Goal: Information Seeking & Learning: Find specific fact

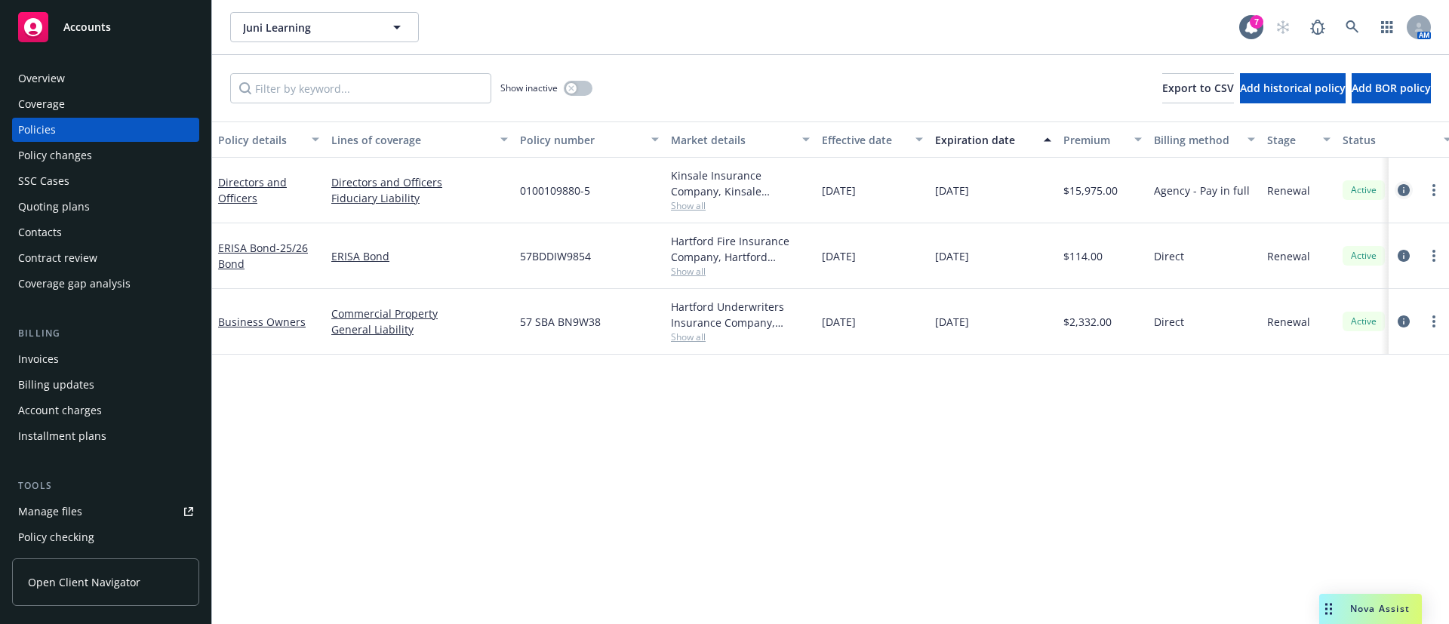
click at [1407, 192] on icon "circleInformation" at bounding box center [1404, 190] width 12 height 12
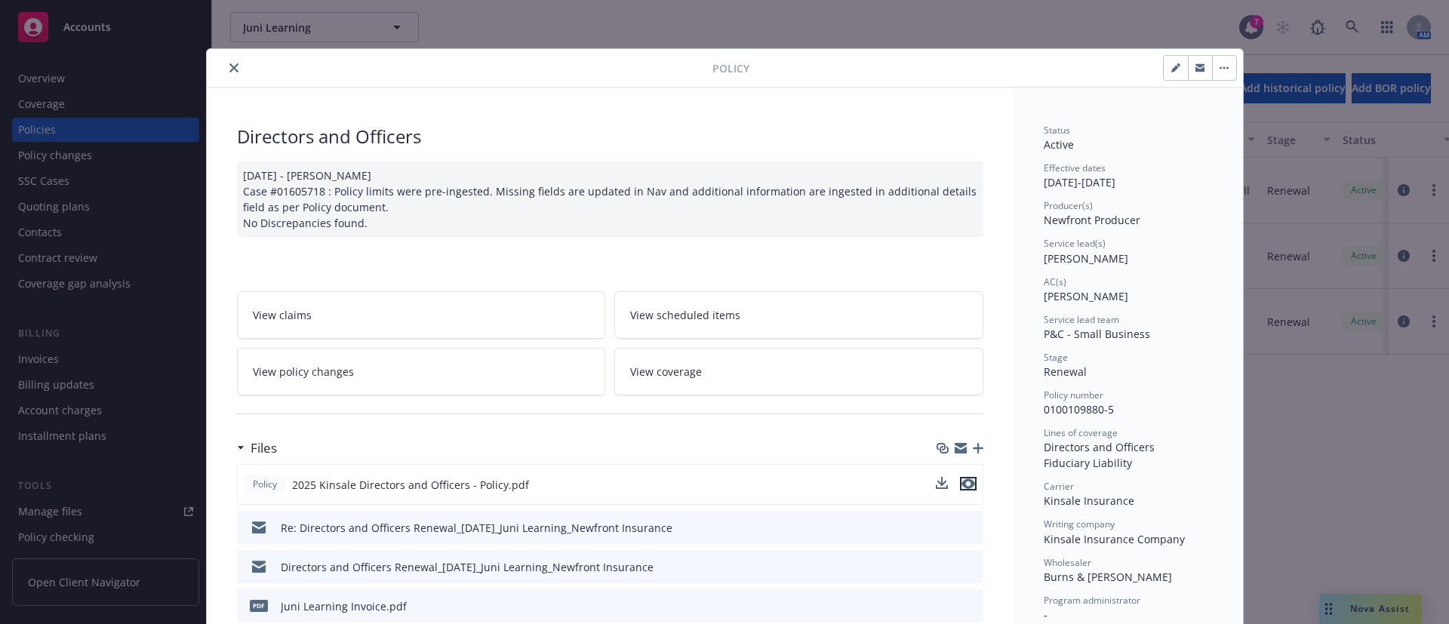
click at [962, 485] on icon "preview file" at bounding box center [969, 484] width 14 height 11
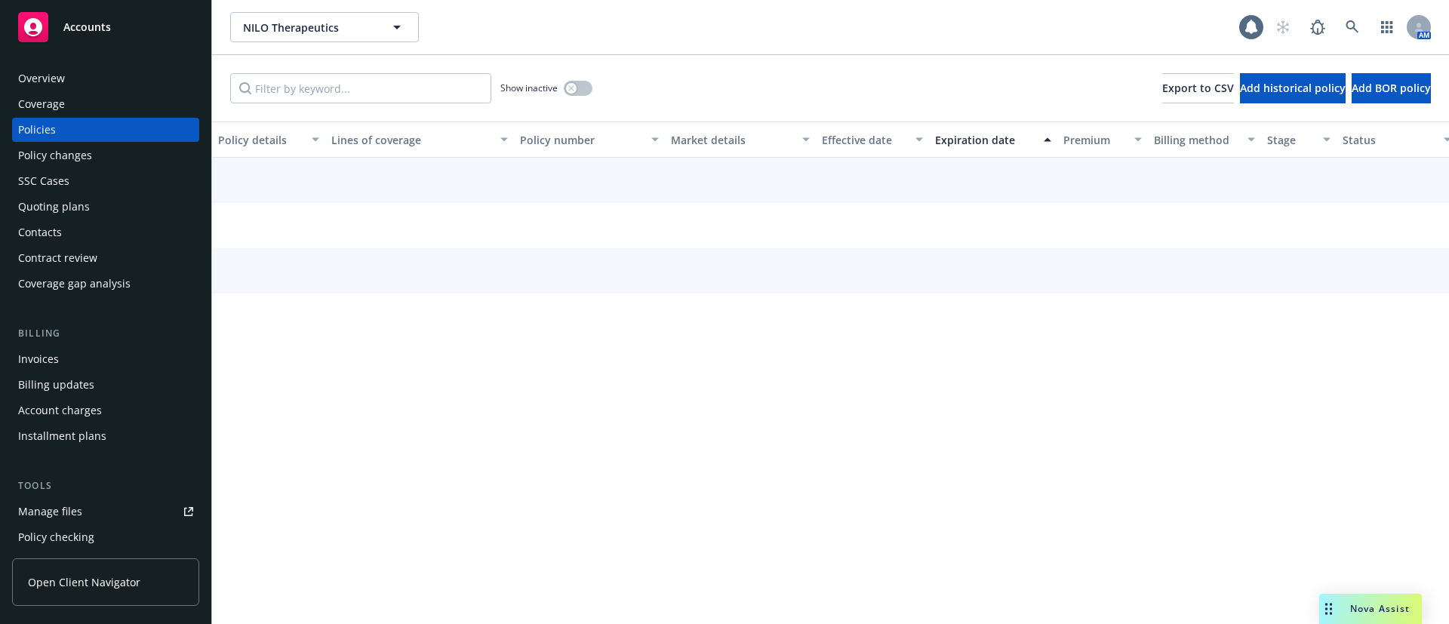
click at [75, 339] on div "Billing" at bounding box center [105, 333] width 187 height 15
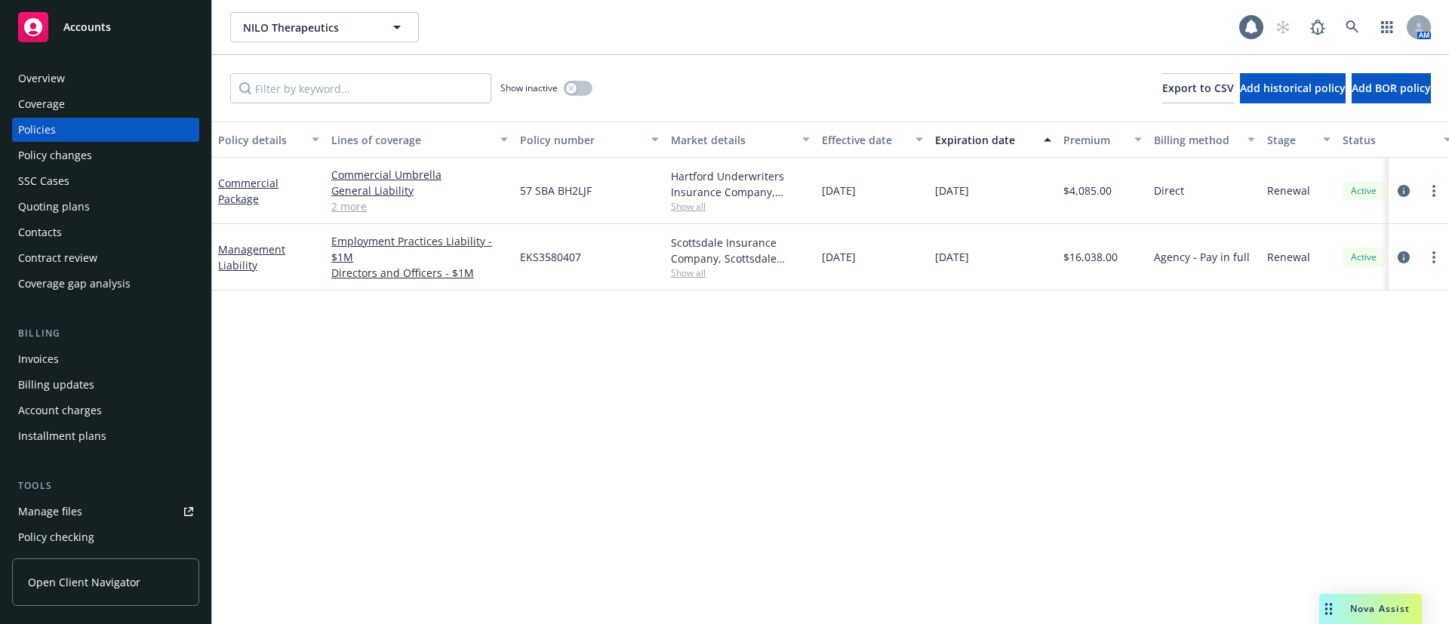
click at [75, 357] on div "Invoices" at bounding box center [105, 359] width 175 height 24
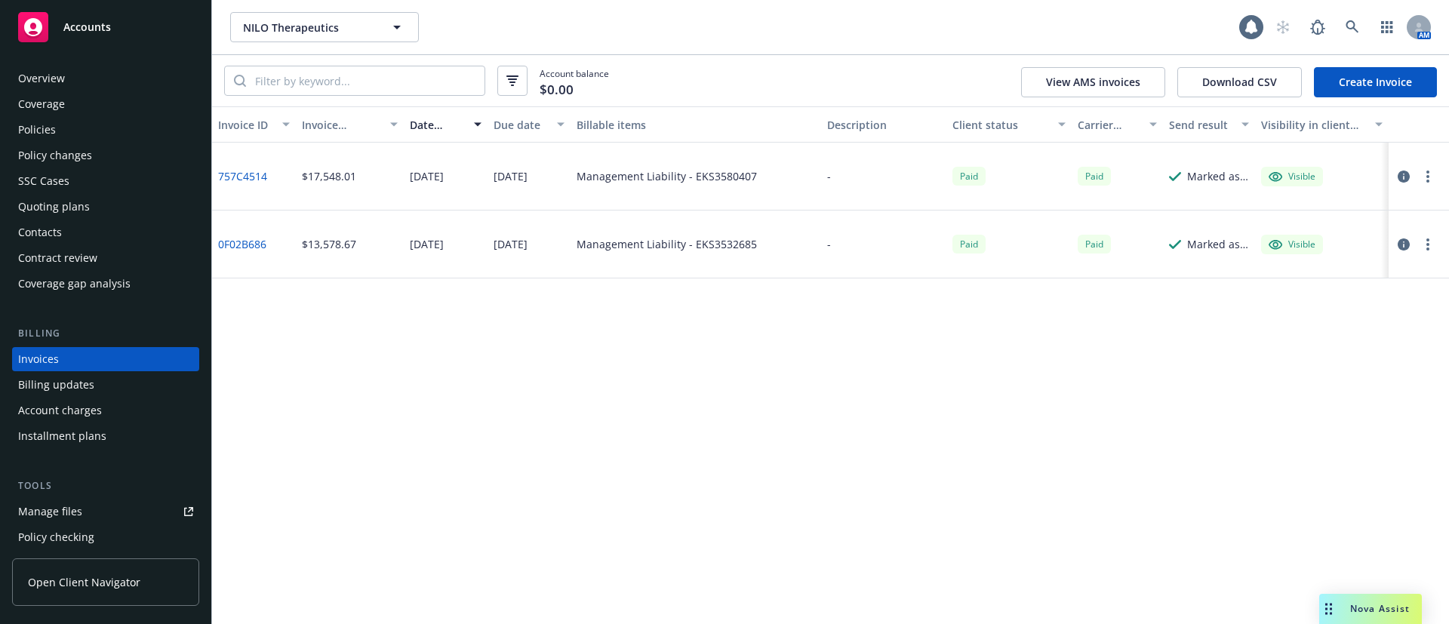
scroll to position [23, 0]
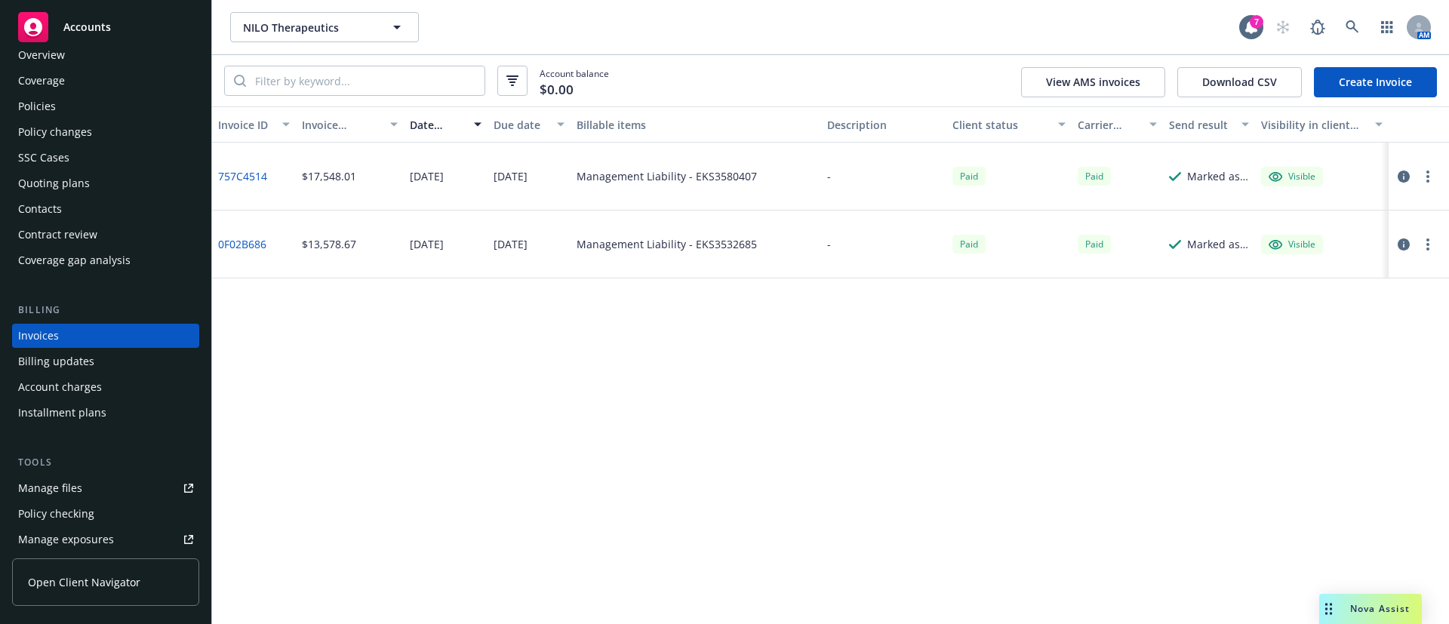
click at [79, 107] on div "Policies" at bounding box center [105, 106] width 175 height 24
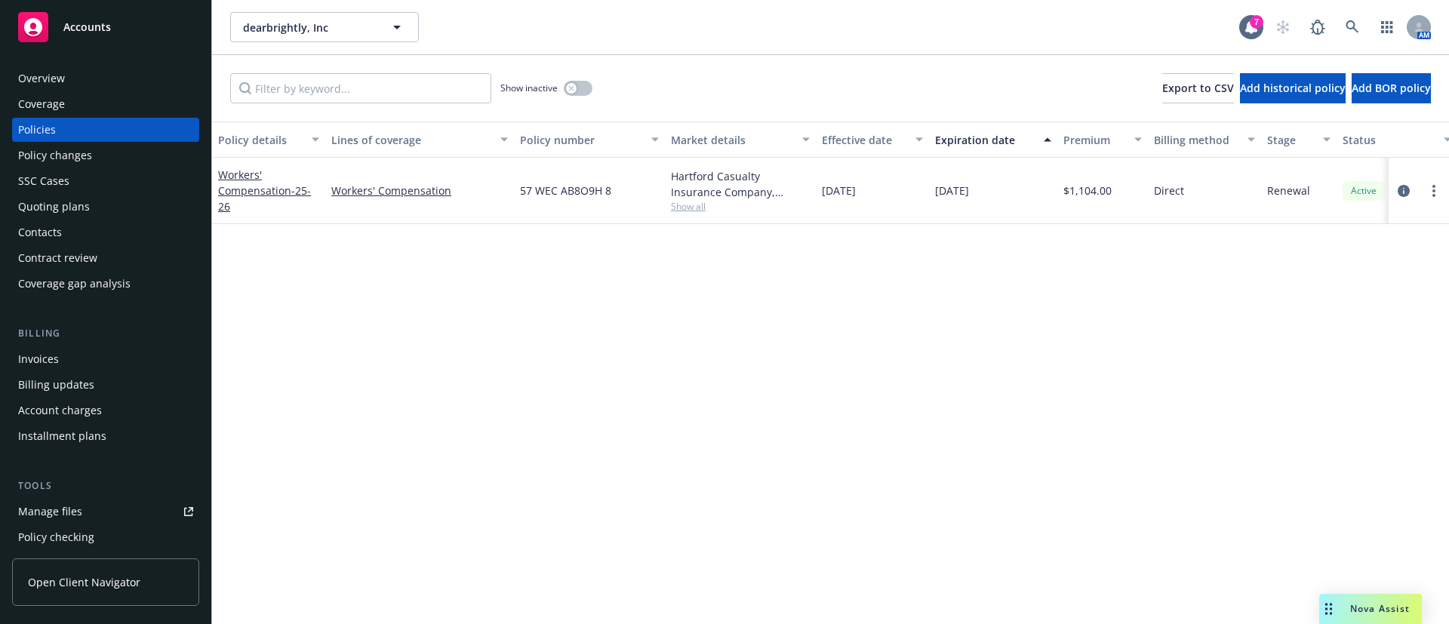
click at [698, 216] on div "Hartford Casualty Insurance Company, Hartford Insurance Group Show all" at bounding box center [740, 191] width 151 height 66
click at [705, 203] on span "Show all" at bounding box center [740, 206] width 139 height 13
click at [1160, 436] on div "Policy details Lines of coverage Policy number Market details Effective date Ex…" at bounding box center [830, 373] width 1237 height 503
click at [1408, 189] on icon "circleInformation" at bounding box center [1404, 191] width 12 height 12
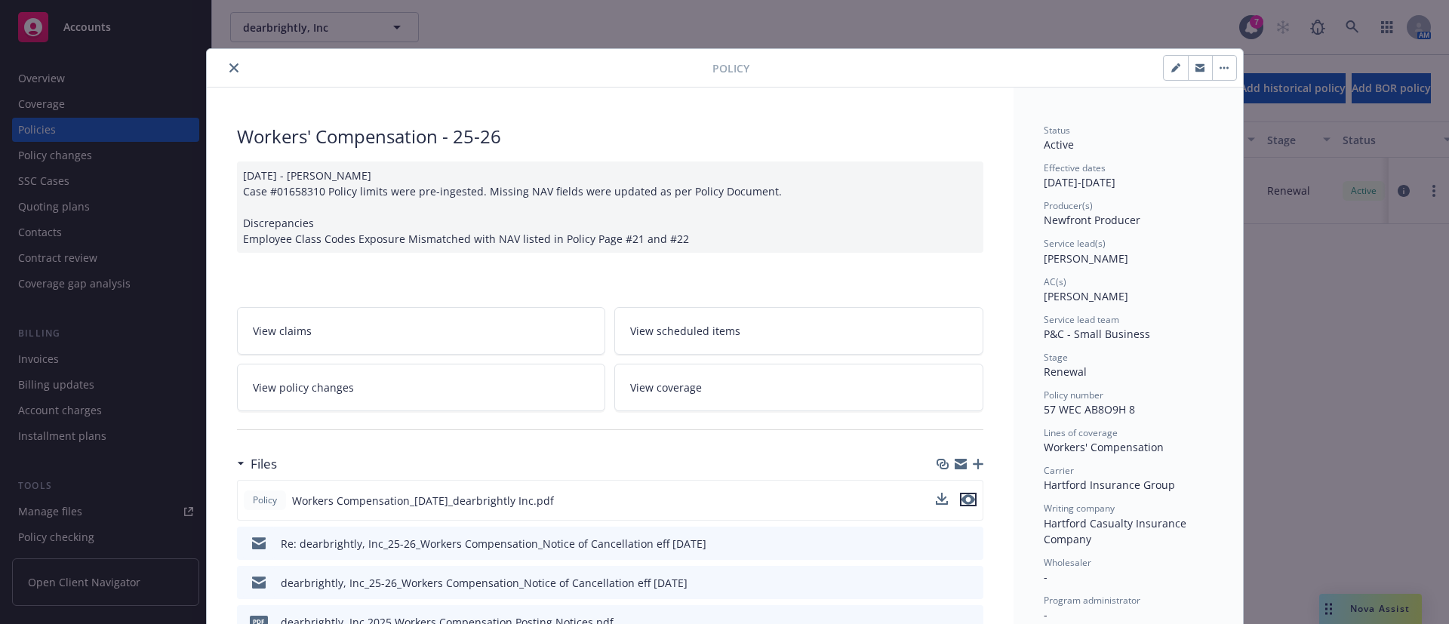
click at [962, 496] on icon "preview file" at bounding box center [969, 499] width 14 height 11
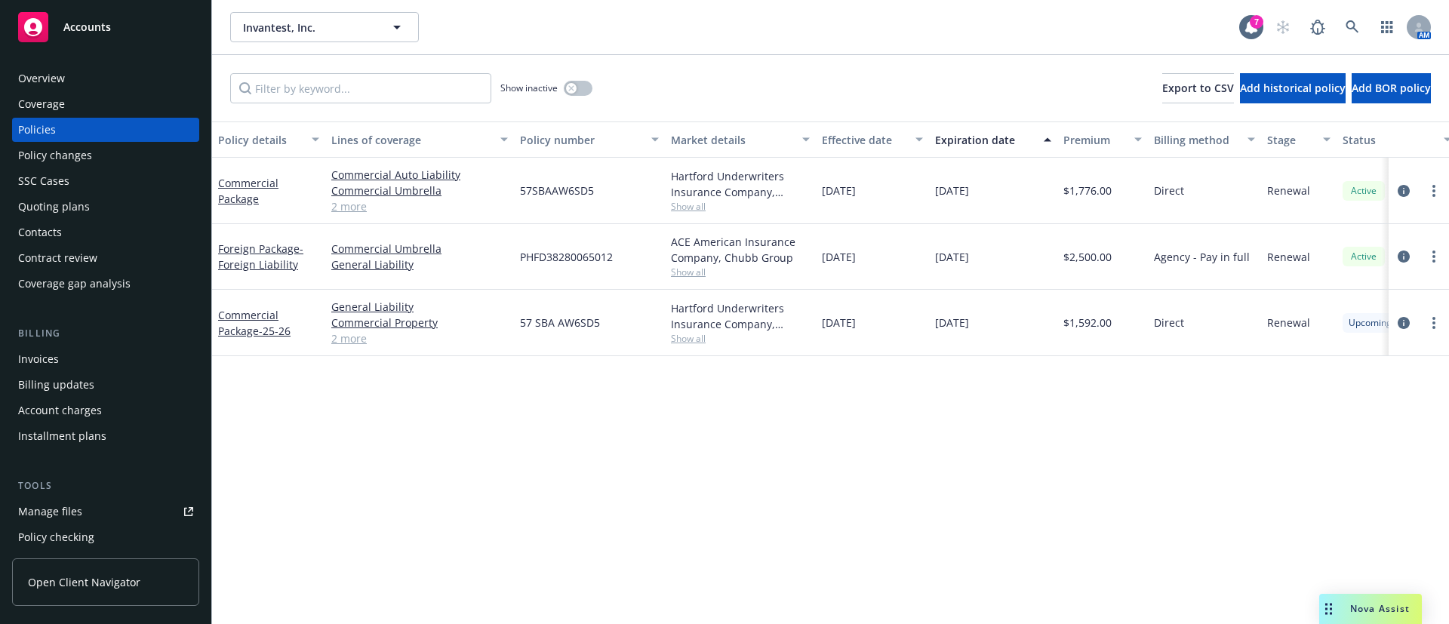
click at [551, 195] on span "57SBAAW6SD5" at bounding box center [557, 191] width 74 height 16
click at [551, 194] on span "57SBAAW6SD5" at bounding box center [557, 191] width 74 height 16
copy span "57SBAAW6SD5"
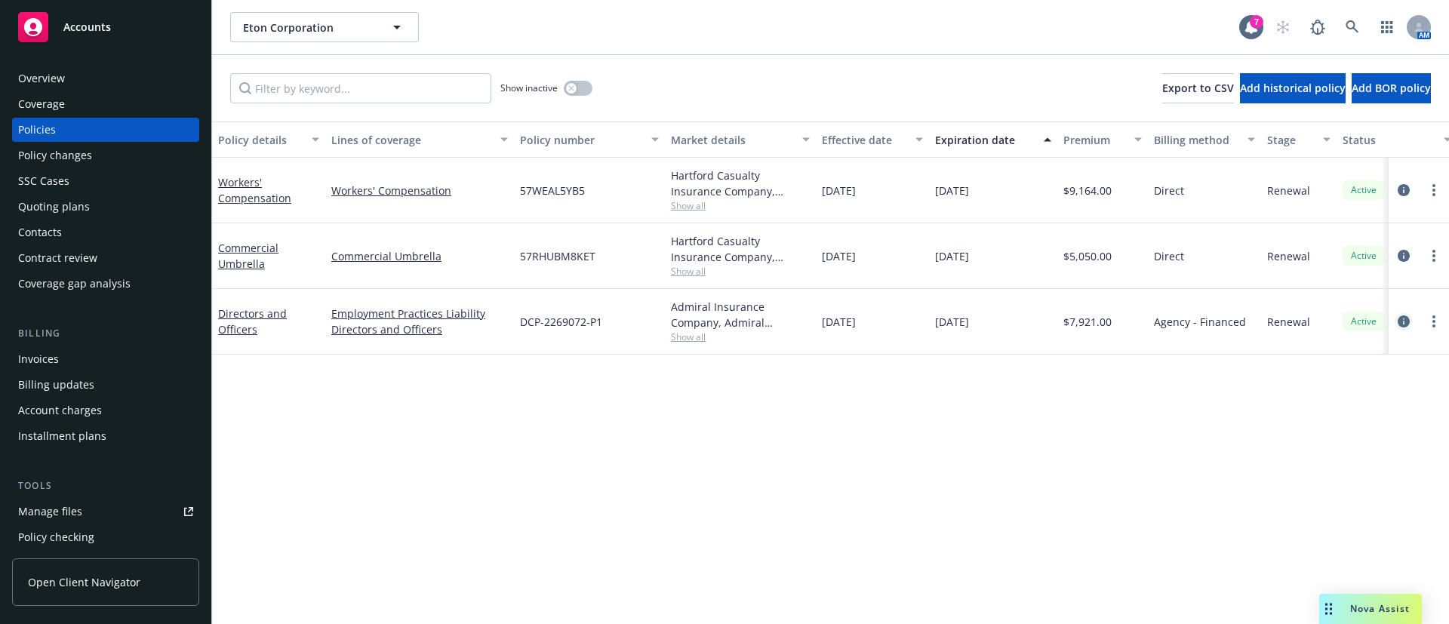
click at [1406, 318] on icon "circleInformation" at bounding box center [1404, 322] width 12 height 12
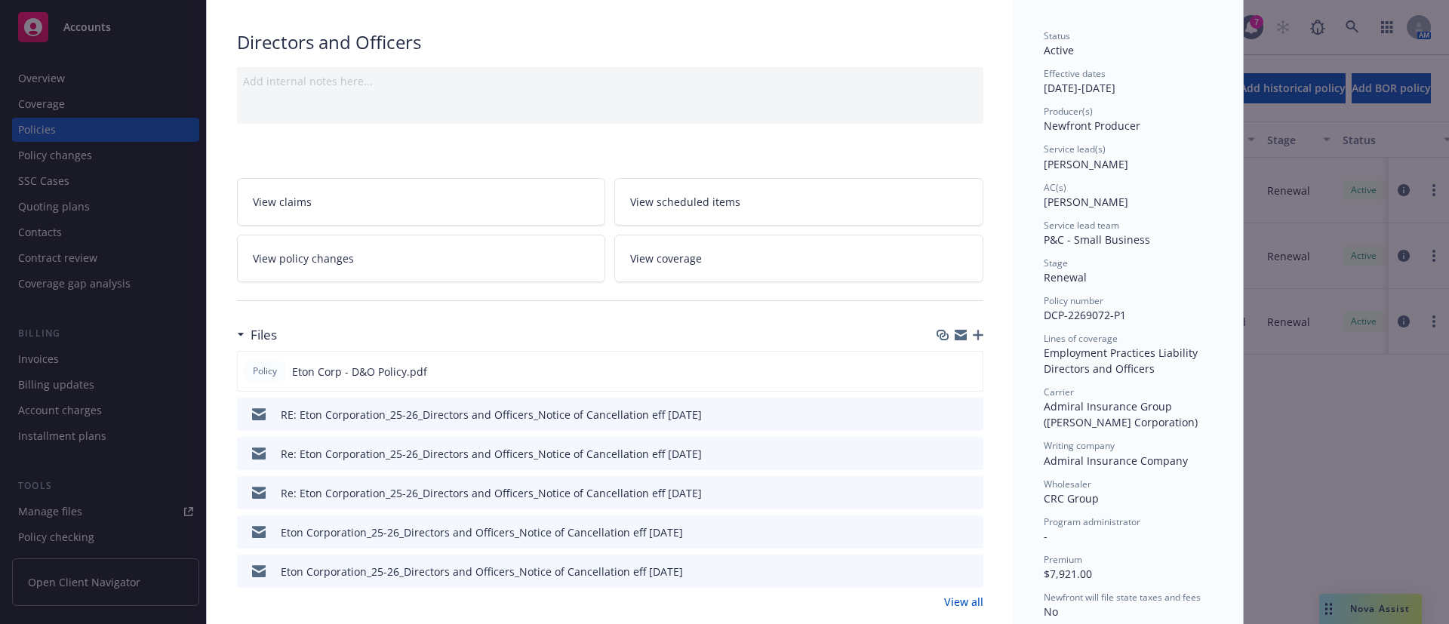
scroll to position [226, 0]
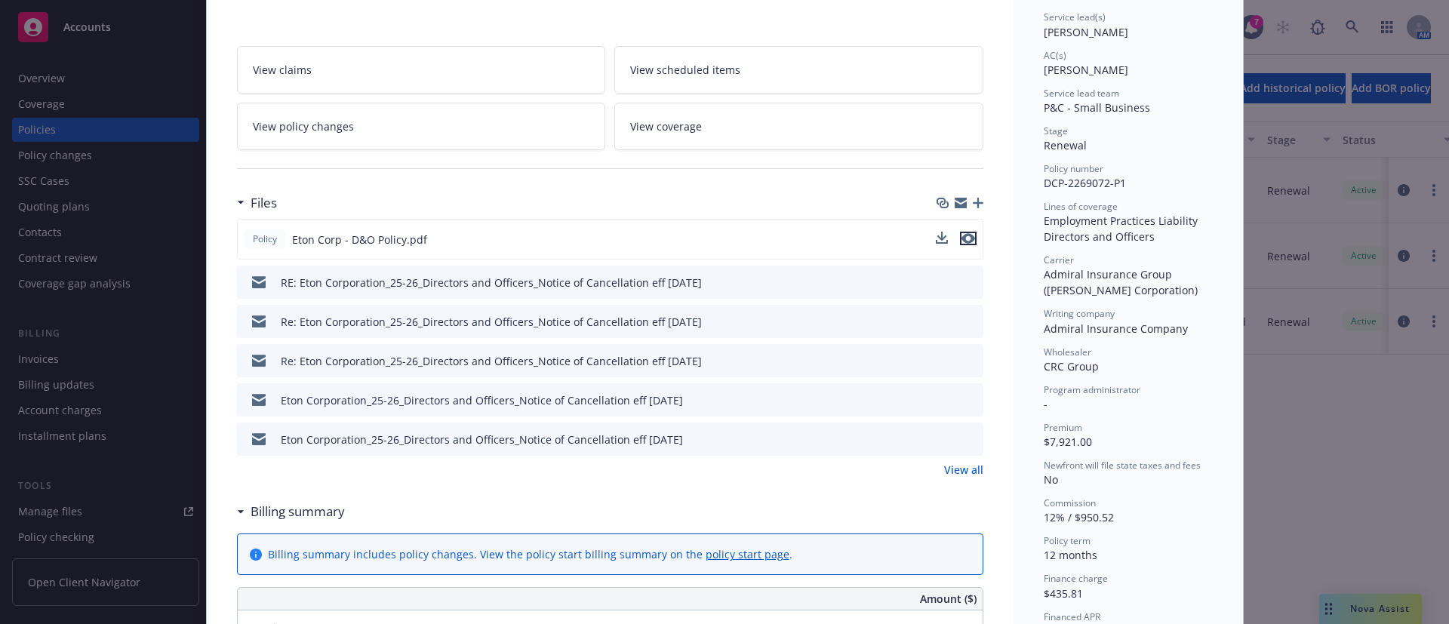
click at [962, 234] on icon "preview file" at bounding box center [969, 238] width 14 height 11
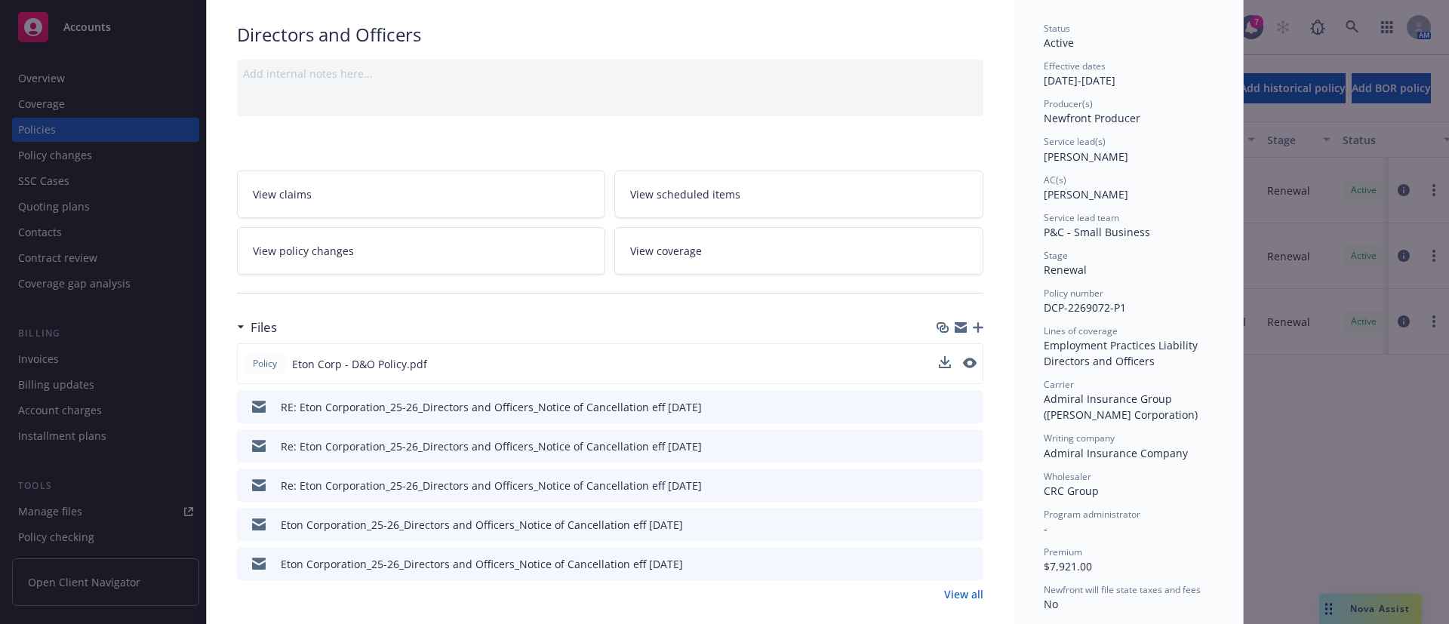
scroll to position [0, 0]
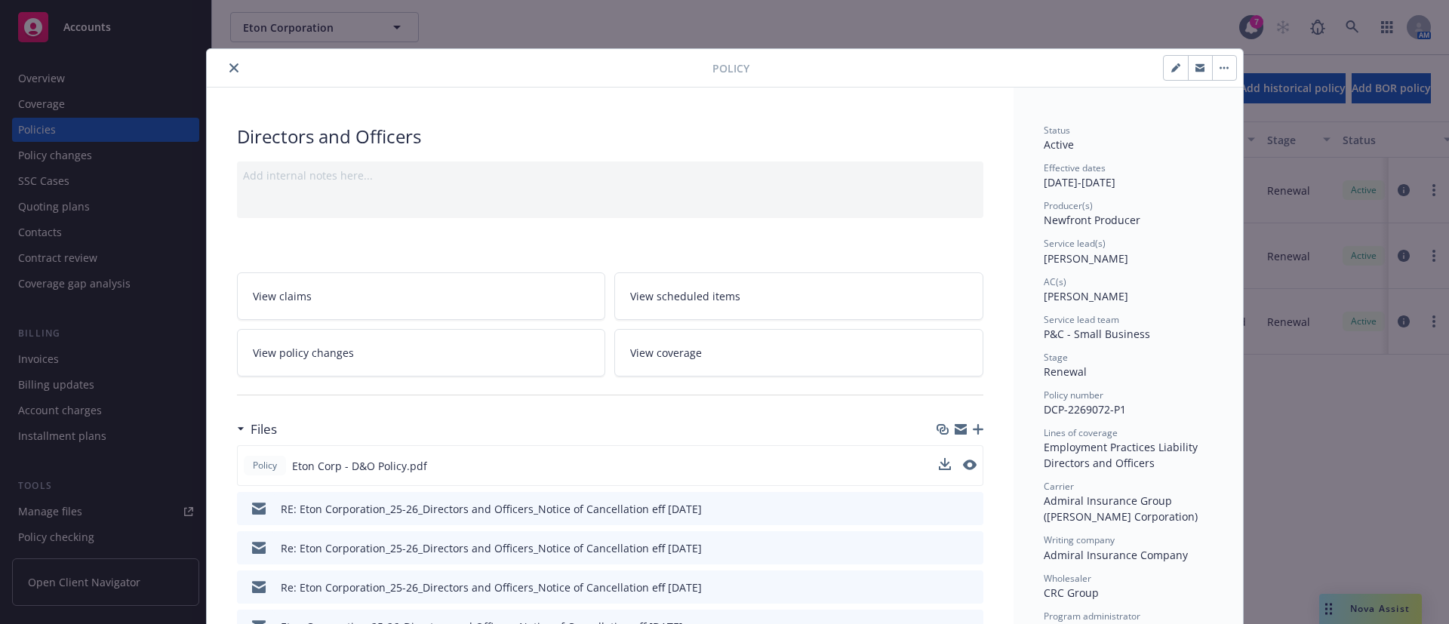
click at [227, 59] on button "close" at bounding box center [234, 68] width 18 height 18
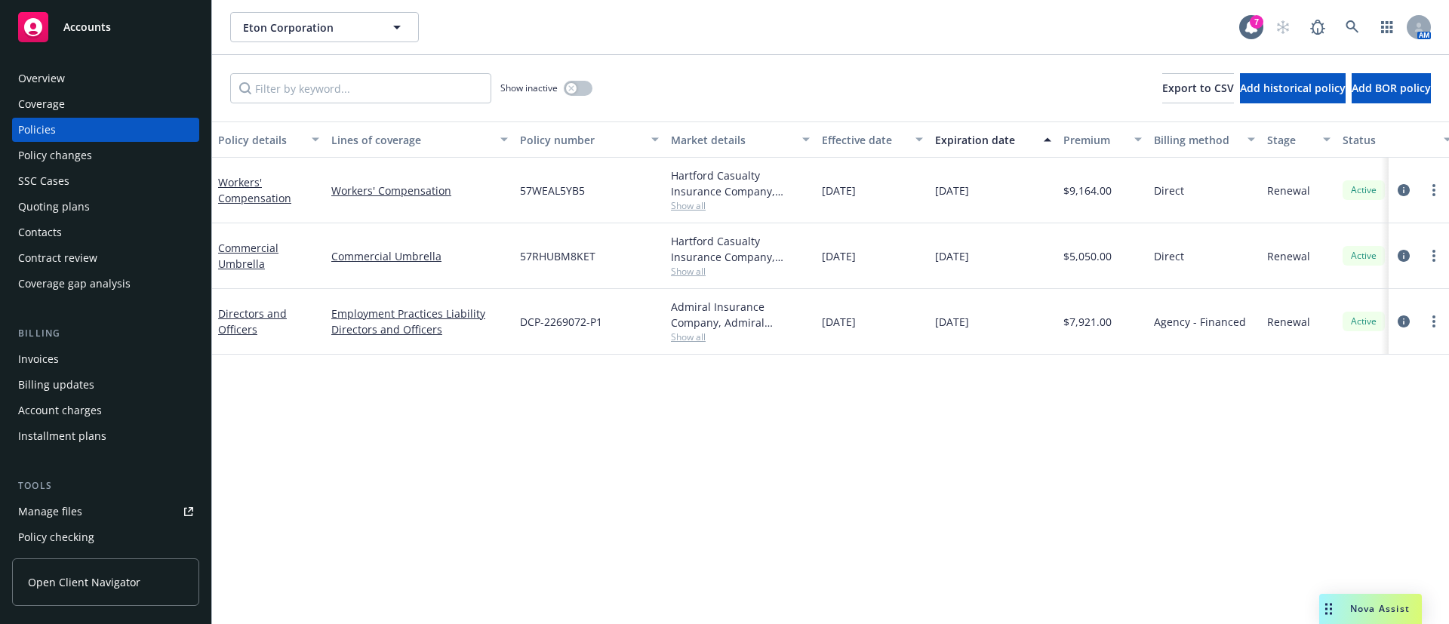
click at [685, 332] on span "Show all" at bounding box center [740, 337] width 139 height 13
